Goal: Transaction & Acquisition: Subscribe to service/newsletter

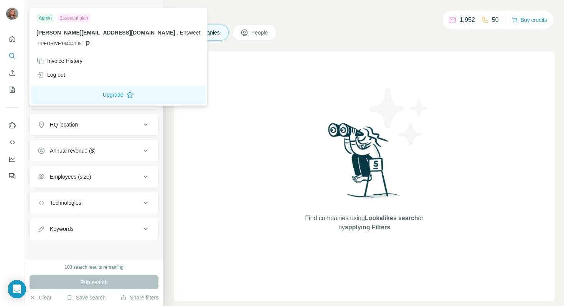
click at [10, 18] on img at bounding box center [12, 14] width 12 height 12
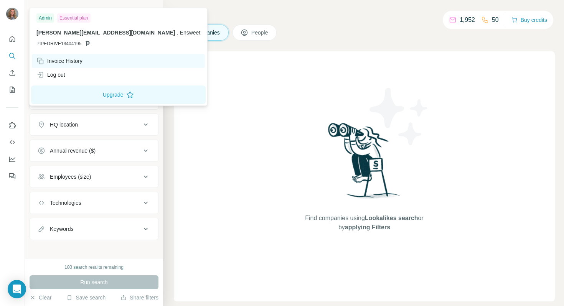
click at [59, 63] on div "Invoice History" at bounding box center [59, 61] width 46 height 8
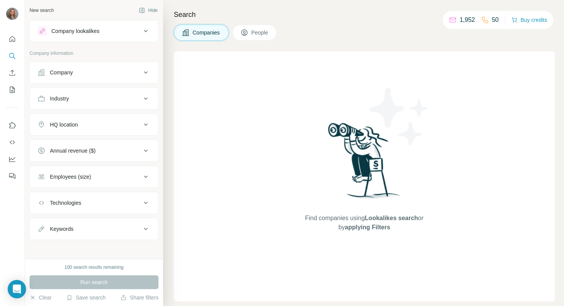
click at [206, 84] on div "Find companies using Lookalikes search or by applying Filters" at bounding box center [364, 176] width 381 height 250
click at [134, 35] on div "Company lookalikes" at bounding box center [90, 30] width 104 height 9
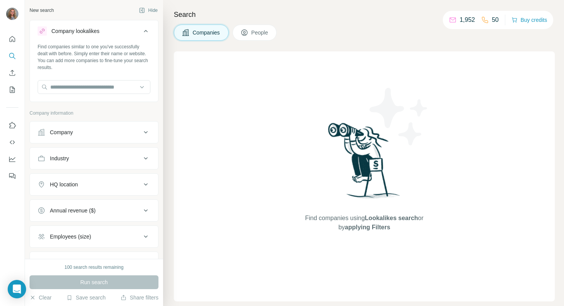
click at [134, 35] on div "Company lookalikes" at bounding box center [90, 30] width 104 height 9
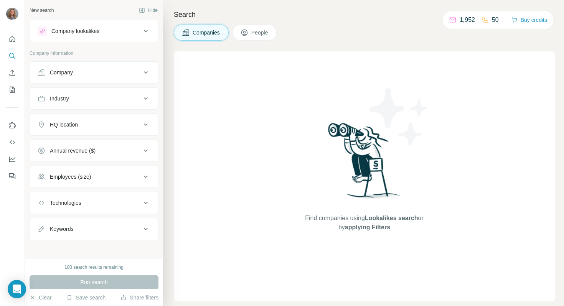
click at [75, 155] on button "Annual revenue ($)" at bounding box center [94, 151] width 128 height 18
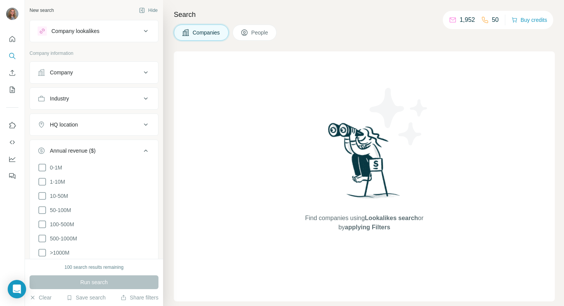
click at [75, 155] on button "Annual revenue ($)" at bounding box center [94, 152] width 128 height 21
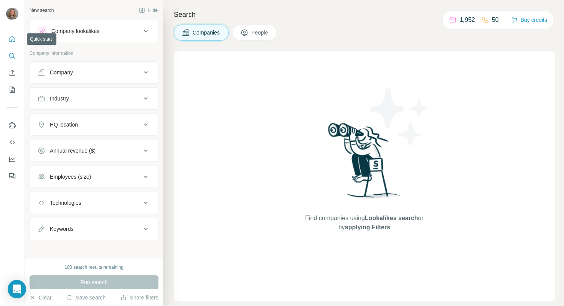
click at [12, 40] on icon "Quick start" at bounding box center [13, 39] width 6 height 6
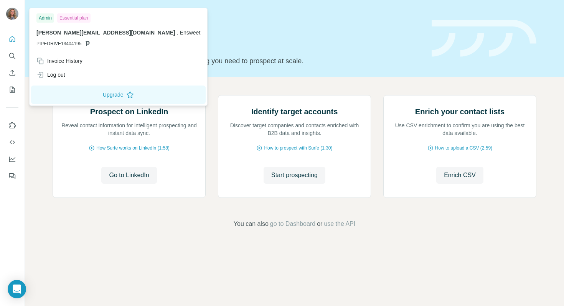
click at [17, 17] on img at bounding box center [12, 14] width 12 height 12
click at [68, 91] on button "Upgrade" at bounding box center [118, 95] width 175 height 18
